Goal: Task Accomplishment & Management: Manage account settings

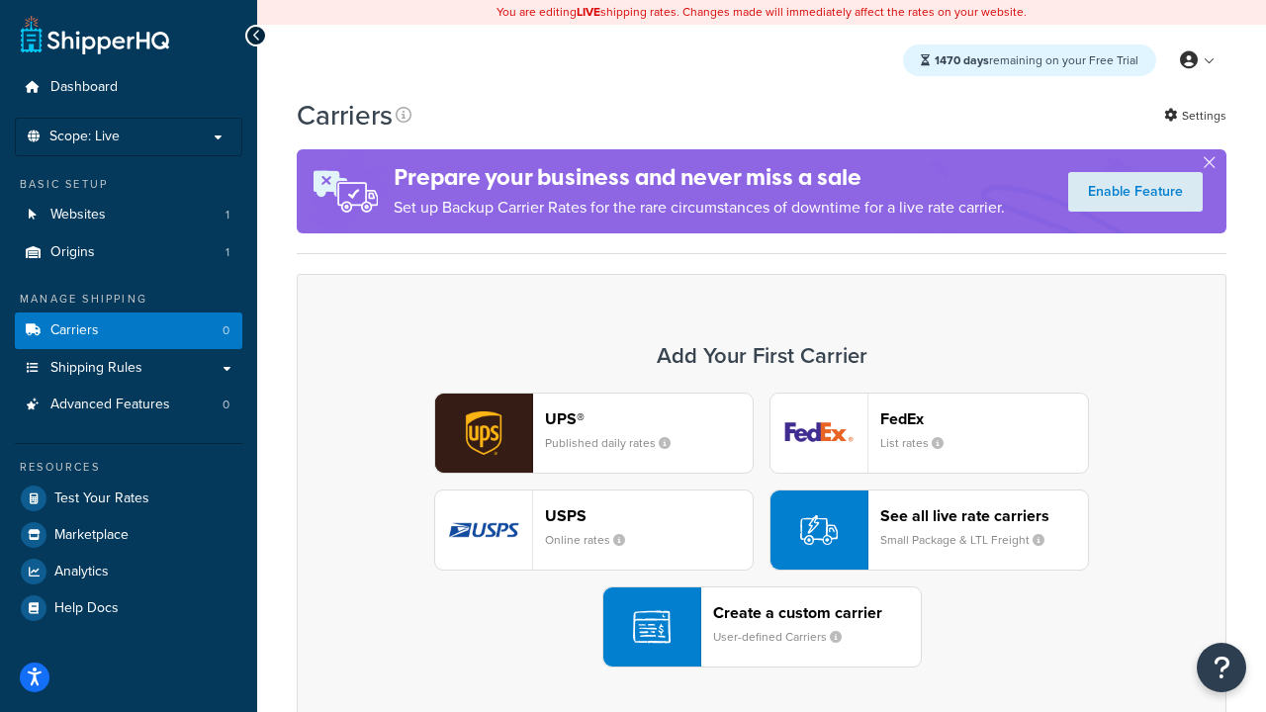
click at [761, 530] on div "UPS® Published daily rates FedEx List rates USPS Online rates See all live rate…" at bounding box center [761, 530] width 888 height 275
click at [984, 418] on header "FedEx" at bounding box center [984, 418] width 208 height 19
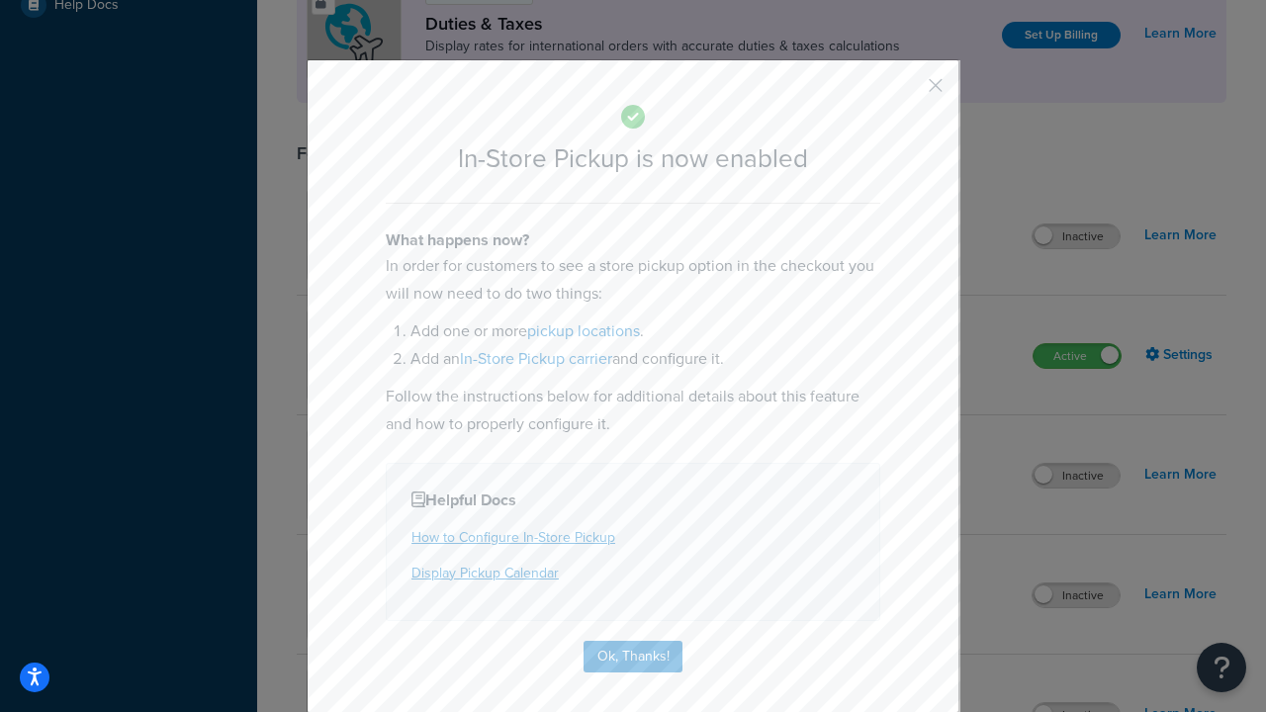
click at [906, 92] on button "button" at bounding box center [906, 92] width 5 height 5
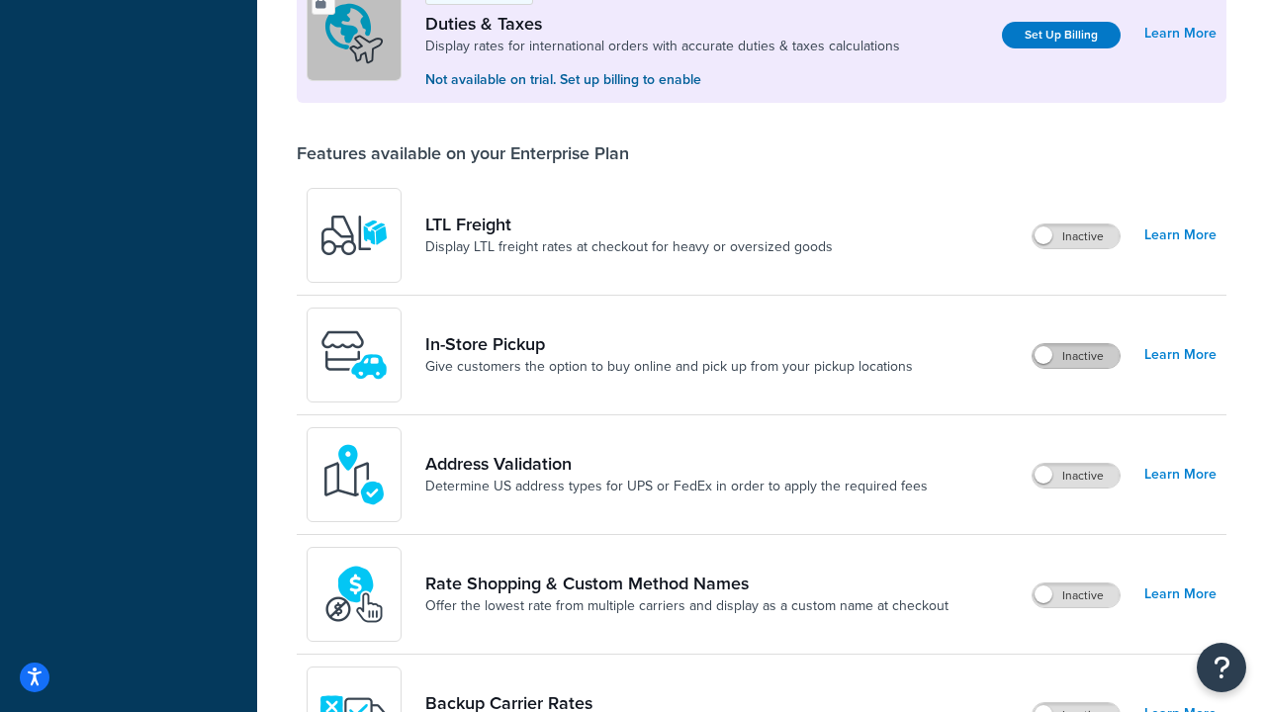
scroll to position [603, 0]
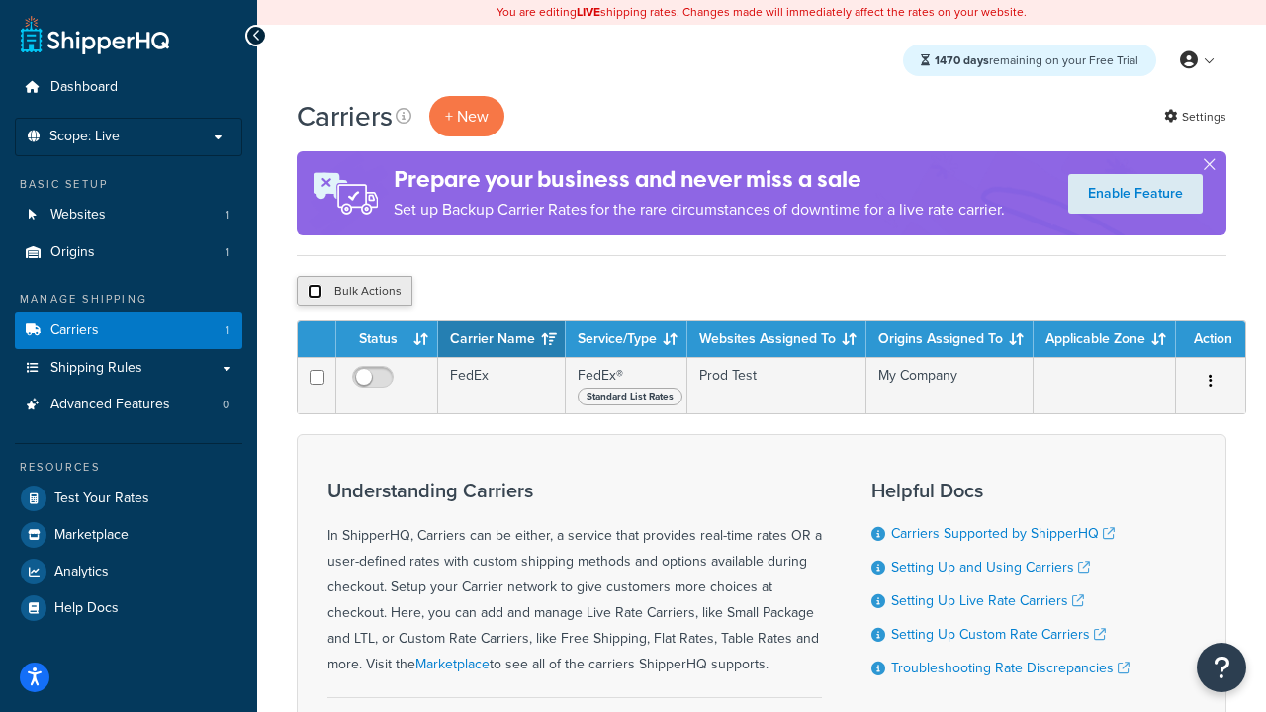
click at [314, 292] on input "checkbox" at bounding box center [315, 291] width 15 height 15
checkbox input "true"
click at [532, 292] on button "Delete" at bounding box center [527, 291] width 68 height 30
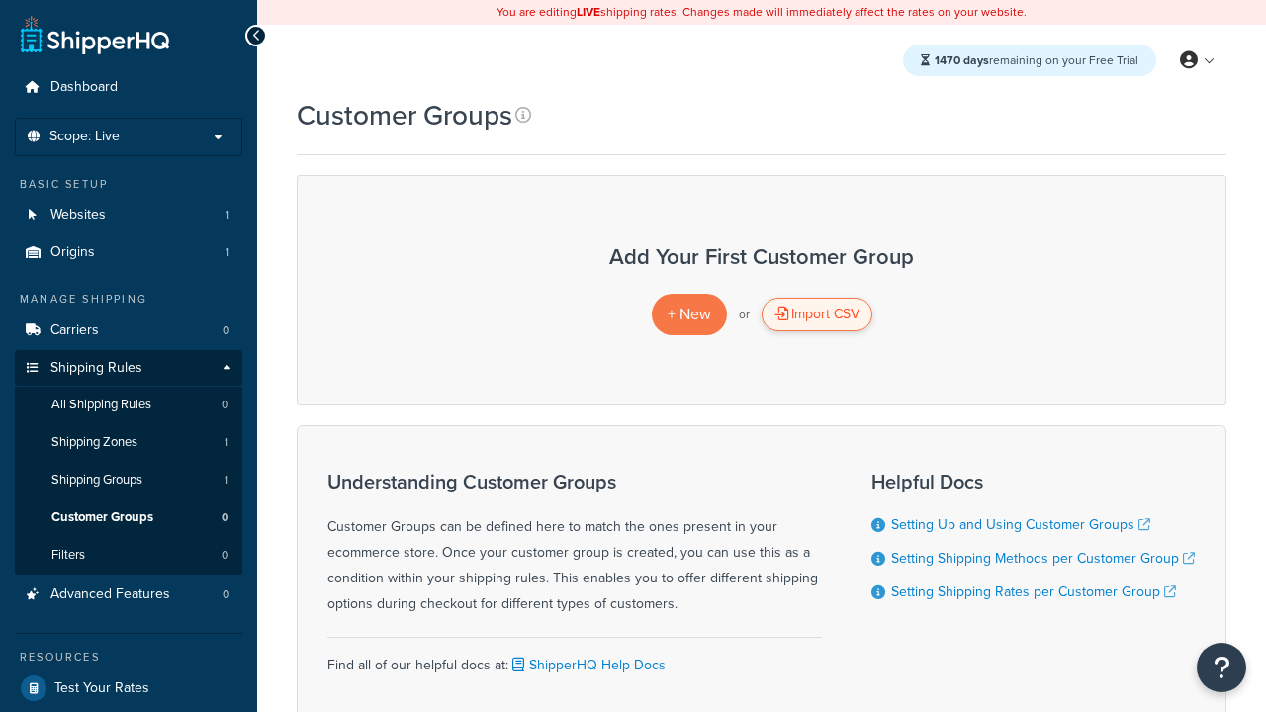
click at [816, 314] on div "Import CSV" at bounding box center [816, 315] width 111 height 34
